Goal: Transaction & Acquisition: Purchase product/service

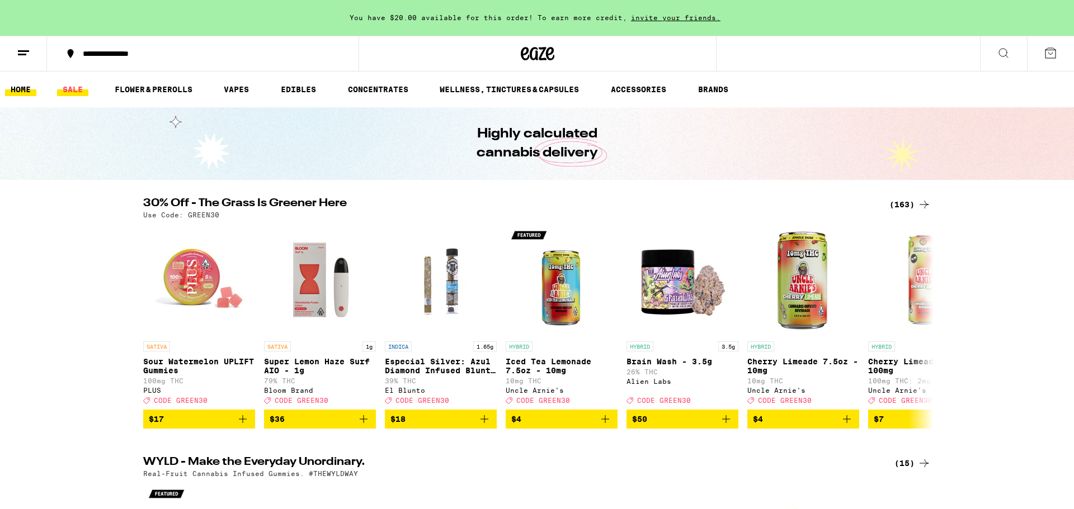
click at [71, 88] on link "SALE" at bounding box center [72, 89] width 31 height 13
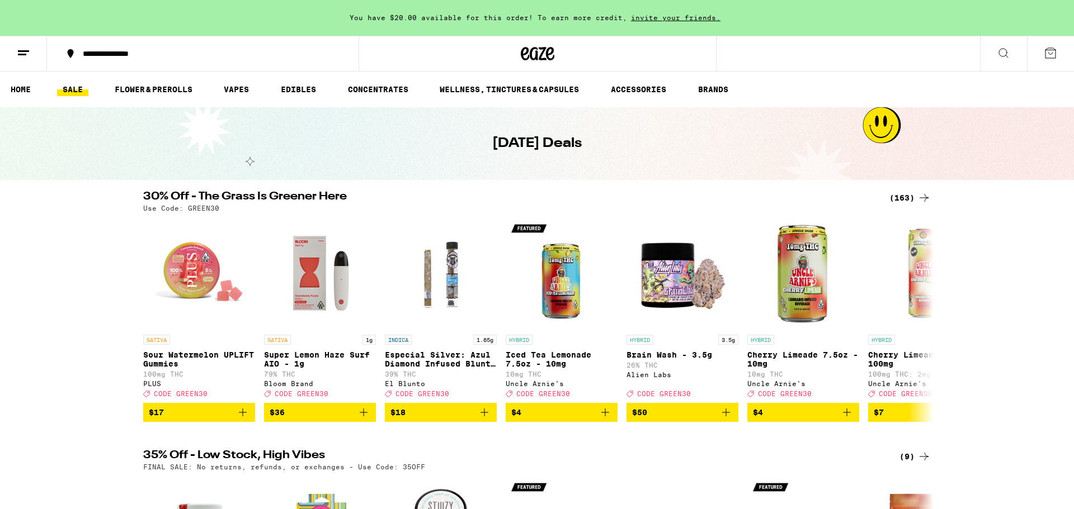
click at [903, 194] on div "(163)" at bounding box center [909, 197] width 41 height 13
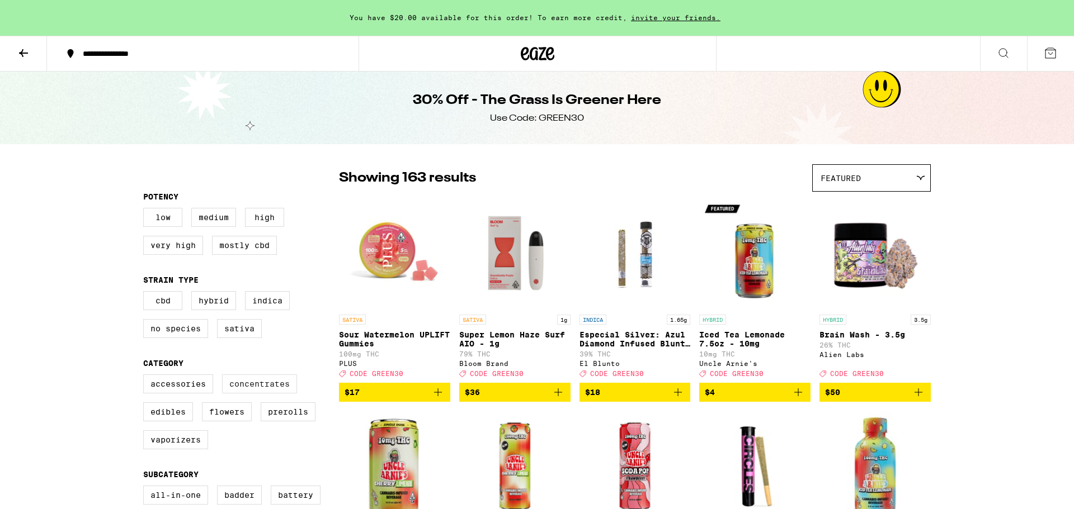
click at [270, 393] on label "Concentrates" at bounding box center [259, 384] width 75 height 19
click at [146, 377] on input "Concentrates" at bounding box center [145, 376] width 1 height 1
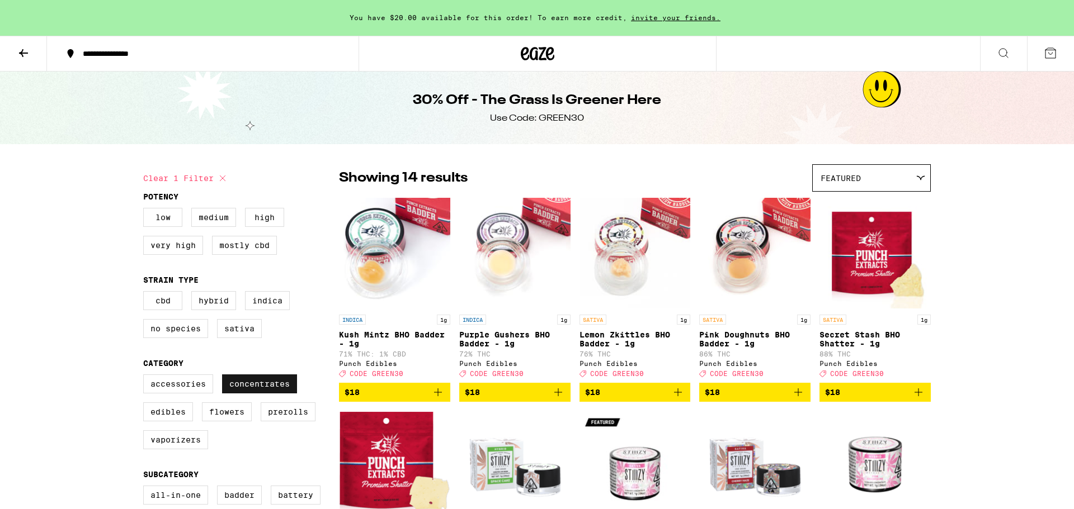
click at [281, 394] on label "Concentrates" at bounding box center [259, 384] width 75 height 19
click at [146, 377] on input "Concentrates" at bounding box center [145, 376] width 1 height 1
checkbox input "false"
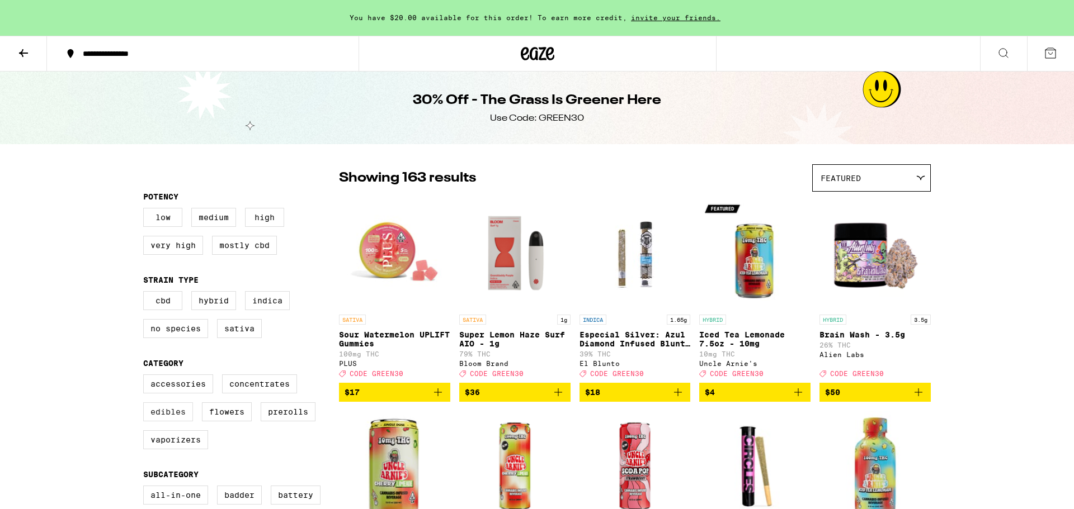
click at [176, 418] on label "Edibles" at bounding box center [168, 412] width 50 height 19
click at [146, 377] on input "Edibles" at bounding box center [145, 376] width 1 height 1
checkbox input "true"
